Goal: Task Accomplishment & Management: Use online tool/utility

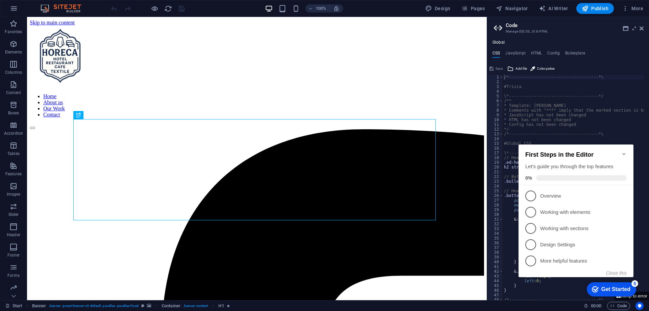
click at [638, 29] on header "Code Manage (S)CSS, JS & HTML" at bounding box center [569, 26] width 150 height 18
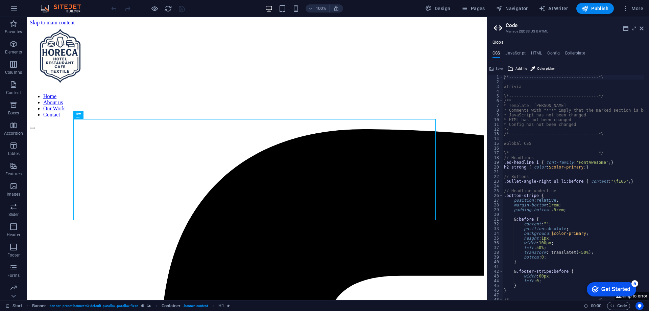
click at [639, 28] on h2 "Code" at bounding box center [574, 25] width 138 height 6
click at [640, 27] on icon at bounding box center [641, 28] width 4 height 5
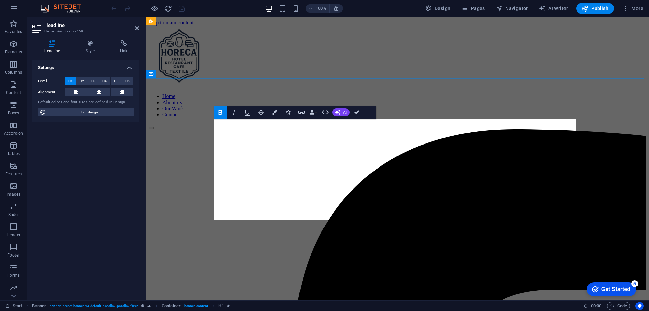
drag, startPoint x: 466, startPoint y: 206, endPoint x: 268, endPoint y: 176, distance: 200.8
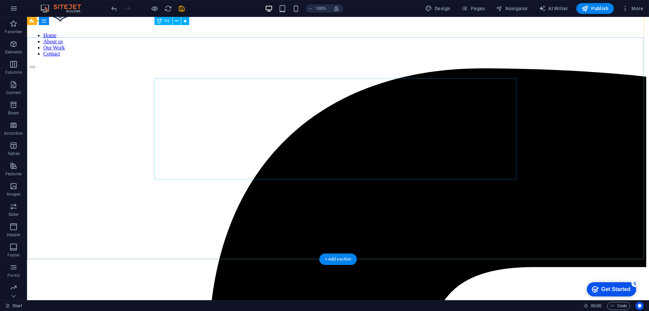
scroll to position [34, 0]
